Goal: Find specific fact: Find specific fact

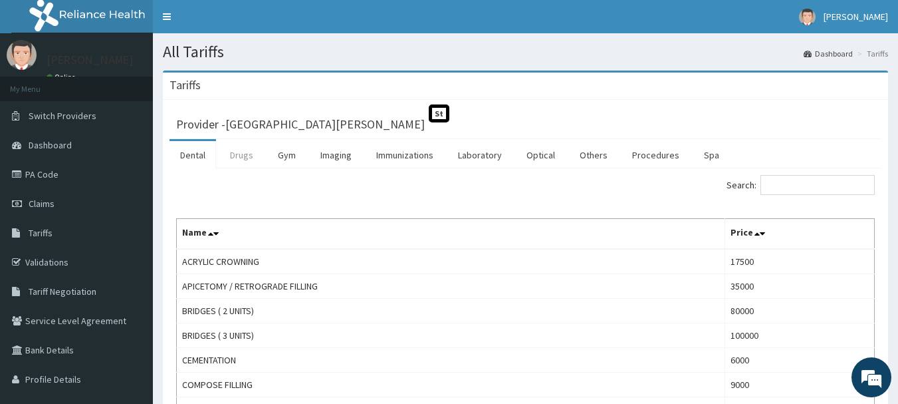
click at [251, 152] on link "Drugs" at bounding box center [241, 155] width 45 height 28
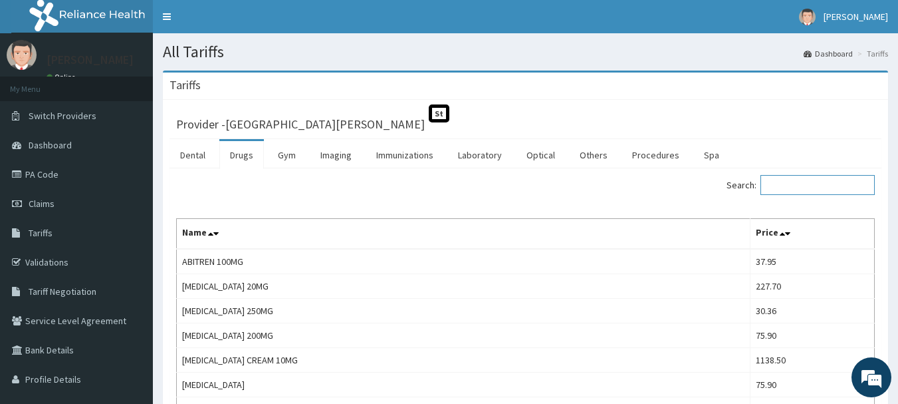
click at [796, 187] on input "Search:" at bounding box center [818, 185] width 114 height 20
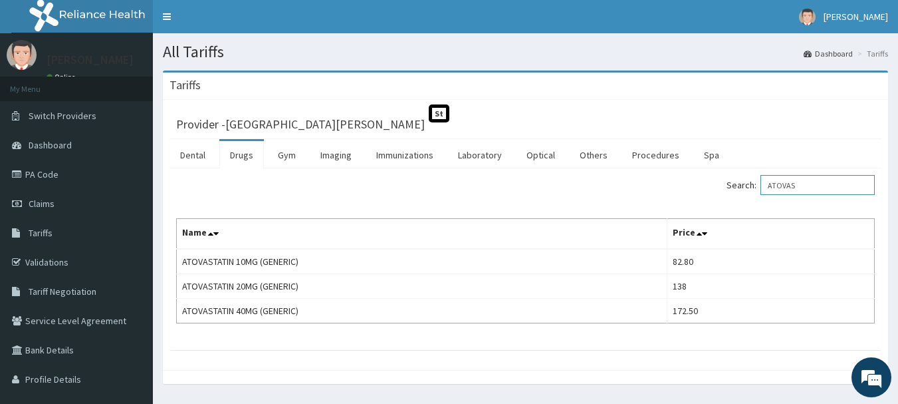
type input "ATOVAS"
